Goal: Task Accomplishment & Management: Use online tool/utility

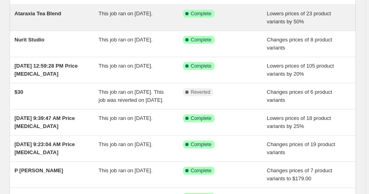
scroll to position [96, 0]
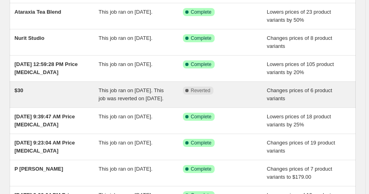
click at [48, 91] on div "$30" at bounding box center [56, 94] width 84 height 16
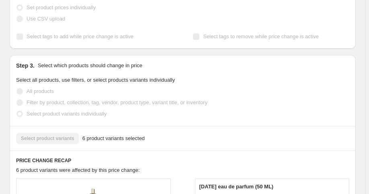
scroll to position [289, 0]
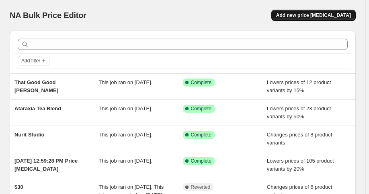
click at [309, 14] on span "Add new price [MEDICAL_DATA]" at bounding box center [313, 15] width 75 height 6
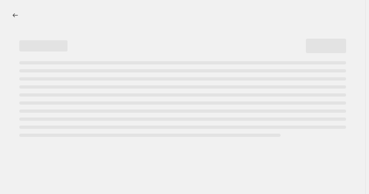
select select "percentage"
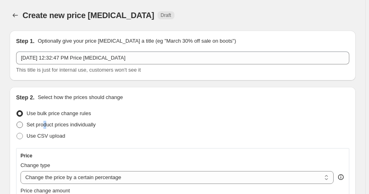
click at [45, 126] on span "Set product prices individually" at bounding box center [61, 124] width 69 height 6
click at [38, 125] on span "Set product prices individually" at bounding box center [61, 124] width 69 height 6
click at [17, 122] on input "Set product prices individually" at bounding box center [16, 121] width 0 height 0
radio input "true"
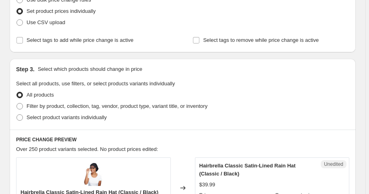
scroll to position [129, 0]
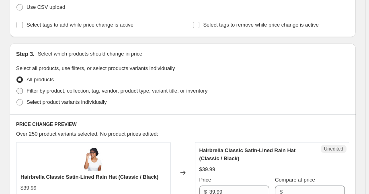
click at [45, 93] on span "Filter by product, collection, tag, vendor, product type, variant title, or inv…" at bounding box center [117, 91] width 181 height 6
click at [17, 88] on input "Filter by product, collection, tag, vendor, product type, variant title, or inv…" at bounding box center [16, 88] width 0 height 0
radio input "true"
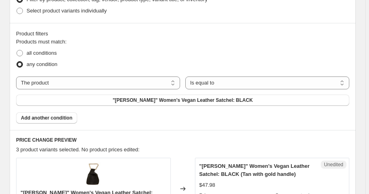
scroll to position [225, 0]
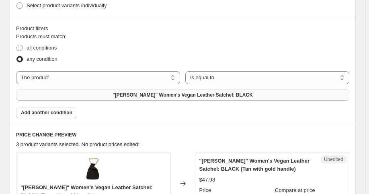
click at [170, 93] on span ""ANANYA" Women's Vegan Leather Satchel: BLACK" at bounding box center [182, 95] width 140 height 6
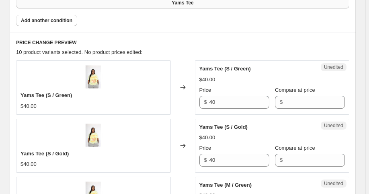
scroll to position [321, 0]
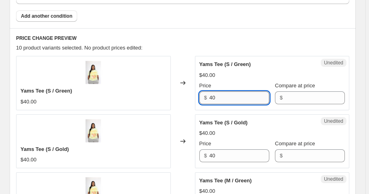
click at [237, 95] on input "40" at bounding box center [239, 97] width 60 height 13
type input "30"
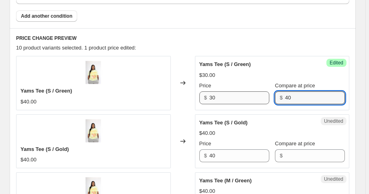
type input "40"
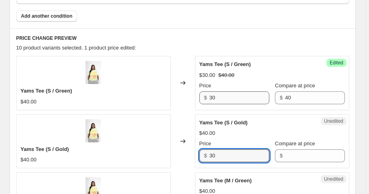
type input "30"
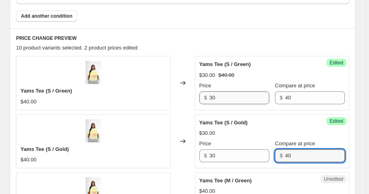
type input "40"
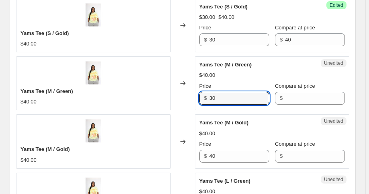
type input "30"
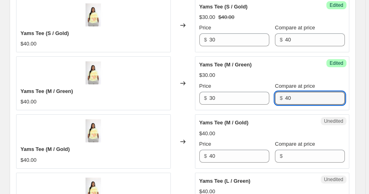
type input "40"
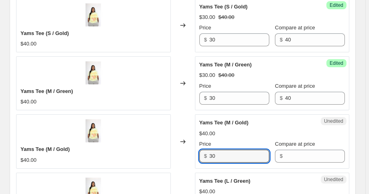
type input "30"
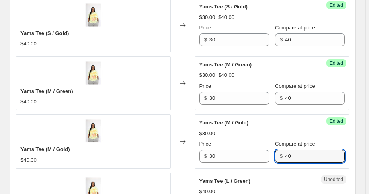
type input "40"
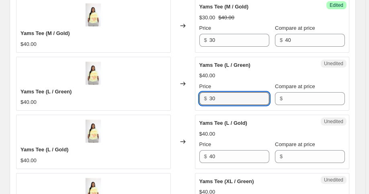
type input "30"
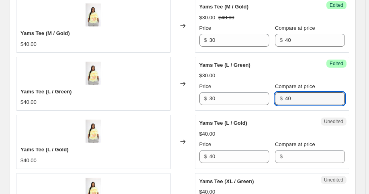
type input "40"
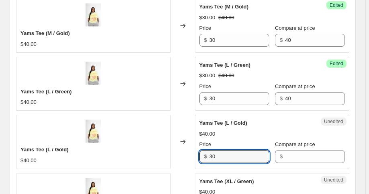
type input "30"
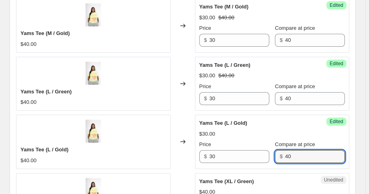
type input "40"
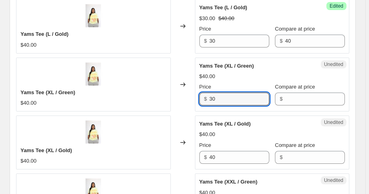
type input "30"
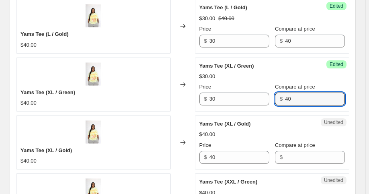
type input "40"
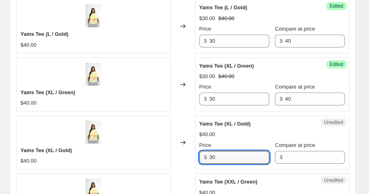
type input "30"
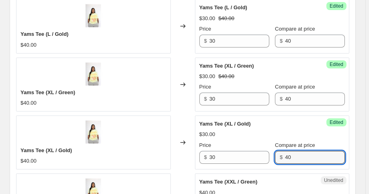
type input "40"
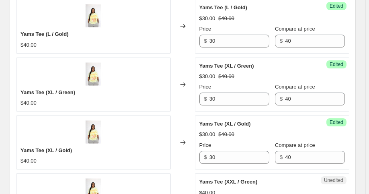
scroll to position [783, 0]
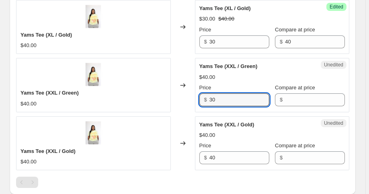
type input "30"
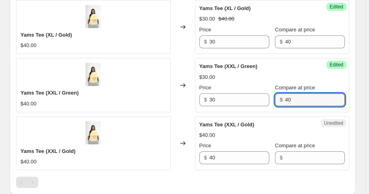
type input "40"
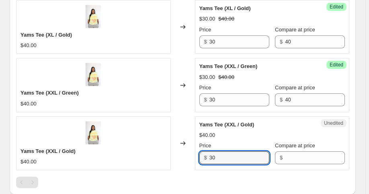
type input "30"
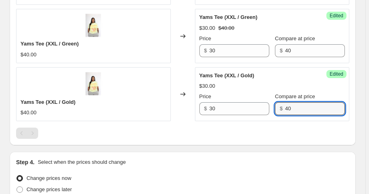
scroll to position [880, 0]
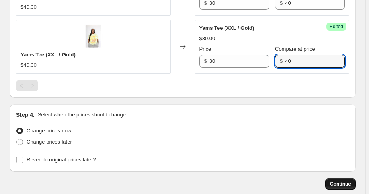
type input "40"
click at [338, 178] on button "Continue" at bounding box center [340, 183] width 31 height 11
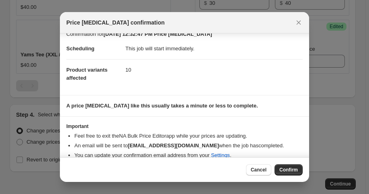
scroll to position [19, 0]
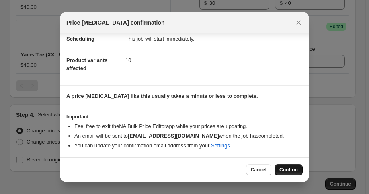
click at [292, 172] on span "Confirm" at bounding box center [288, 169] width 18 height 6
